Goal: Navigation & Orientation: Find specific page/section

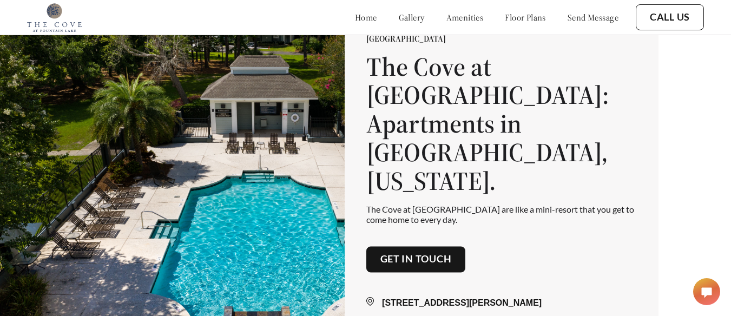
click at [505, 14] on link "floor plans" at bounding box center [525, 17] width 41 height 11
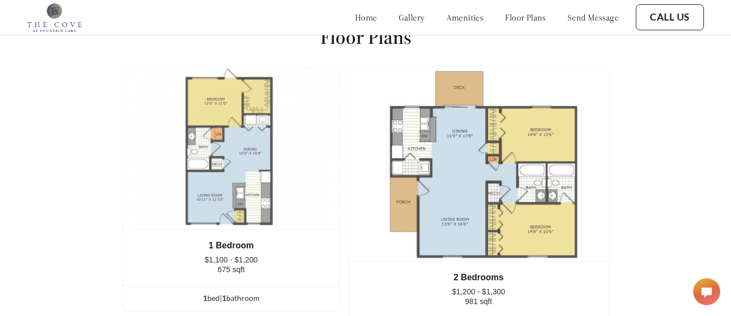
scroll to position [1281, 0]
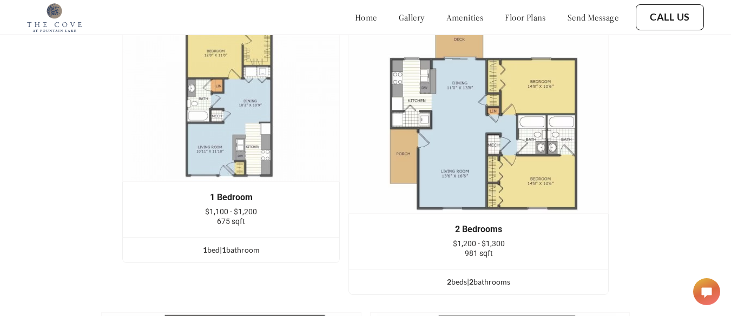
click at [236, 152] on img at bounding box center [230, 99] width 217 height 163
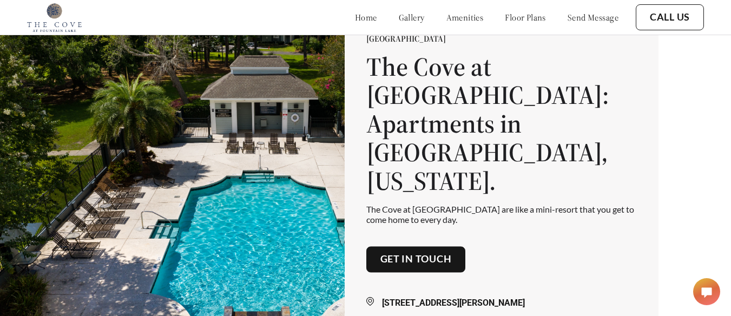
scroll to position [0, 1]
click at [399, 16] on link "gallery" at bounding box center [412, 17] width 26 height 11
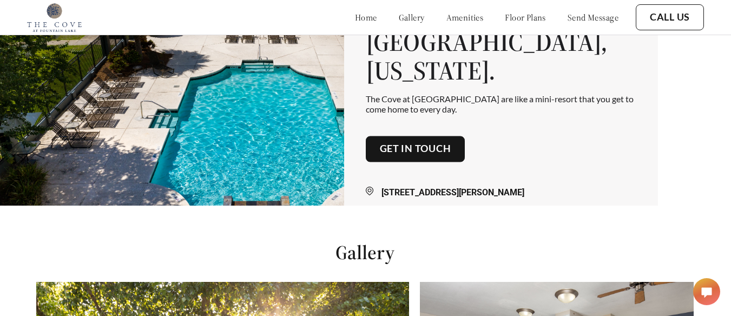
scroll to position [0, 1]
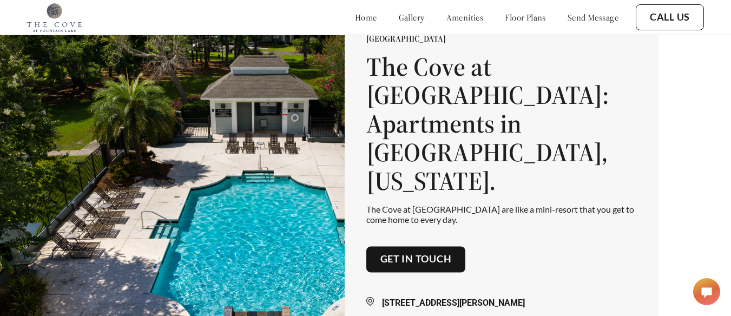
click at [458, 22] on link "amenities" at bounding box center [464, 17] width 37 height 11
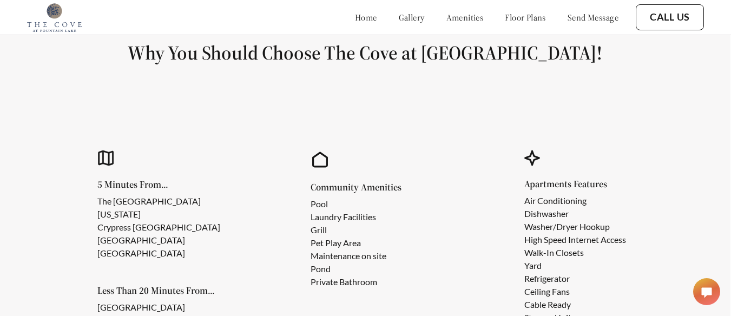
click at [513, 14] on link "floor plans" at bounding box center [525, 17] width 41 height 11
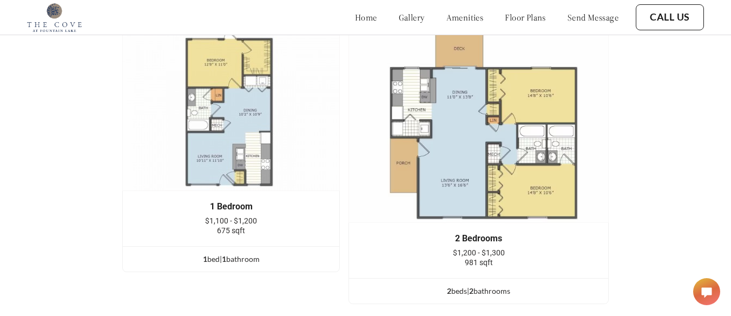
scroll to position [1273, 0]
